Goal: Task Accomplishment & Management: Manage account settings

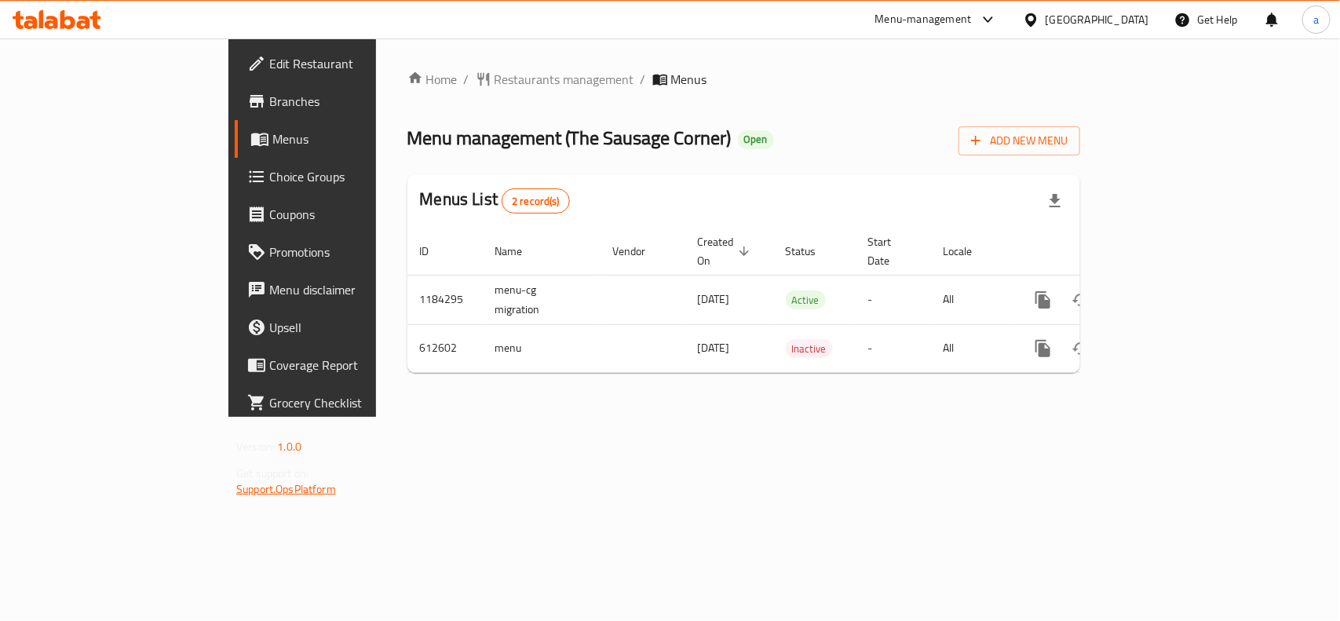
drag, startPoint x: 41, startPoint y: 534, endPoint x: 41, endPoint y: 480, distance: 54.2
click at [228, 534] on div "Edit Restaurant Branches Menus Choice Groups Coupons Promotions Menu disclaimer…" at bounding box center [340, 348] width 224 height 621
click at [1129, 16] on div "[GEOGRAPHIC_DATA]" at bounding box center [1098, 19] width 104 height 17
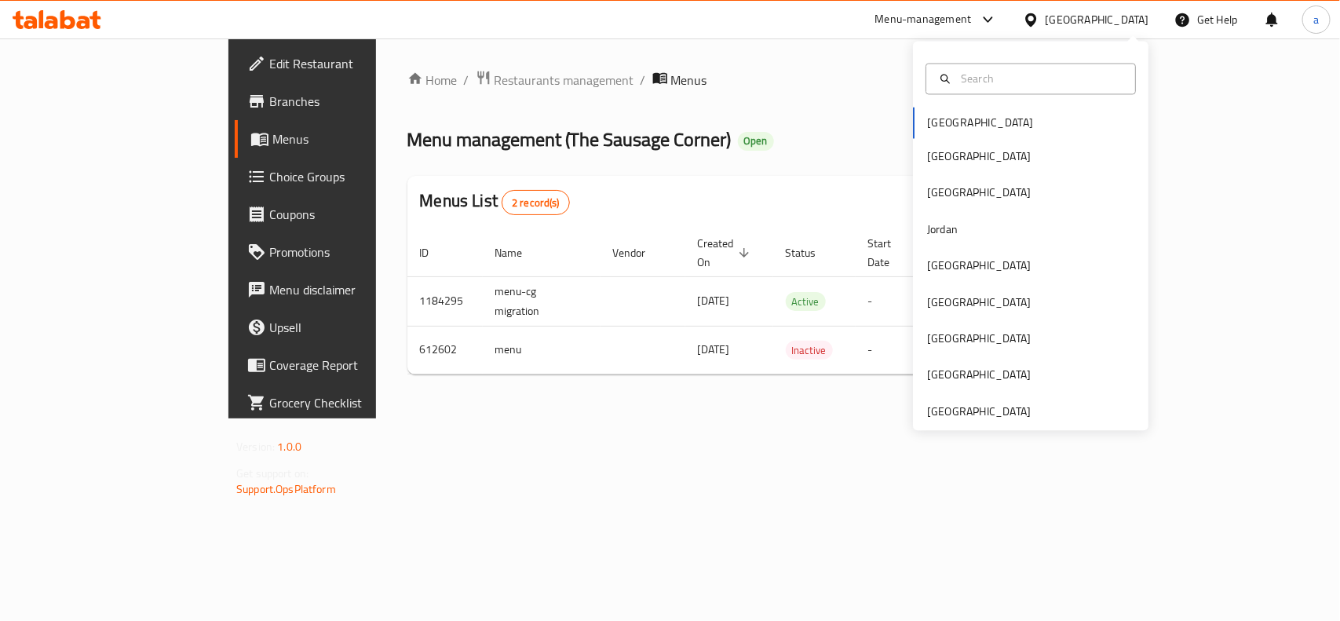
click at [629, 68] on div "Home / Restaurants management / Menus Menu management ( The Sausage Corner ) Op…" at bounding box center [744, 228] width 736 height 380
